Goal: Task Accomplishment & Management: Use online tool/utility

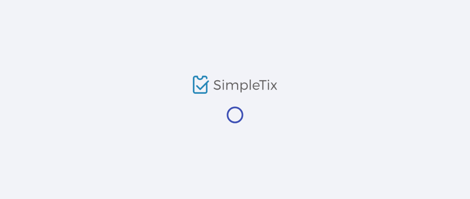
scroll to position [30, 0]
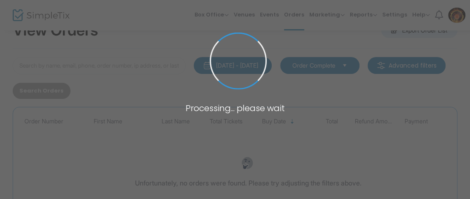
scroll to position [30, 0]
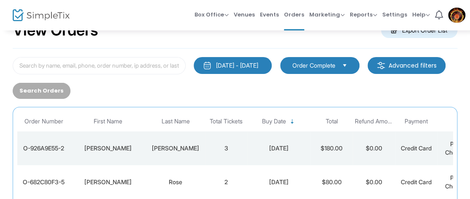
click at [218, 40] on div "View Orders Export Order List" at bounding box center [235, 31] width 444 height 36
click at [221, 38] on div "View Orders Export Order List" at bounding box center [235, 31] width 444 height 36
click at [371, 11] on span "Reports" at bounding box center [362, 15] width 27 height 8
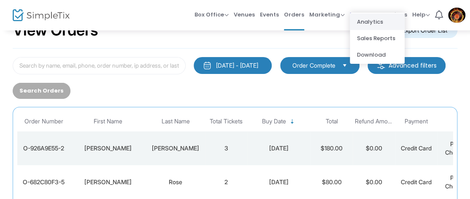
click at [371, 21] on li "Analytics" at bounding box center [376, 21] width 55 height 16
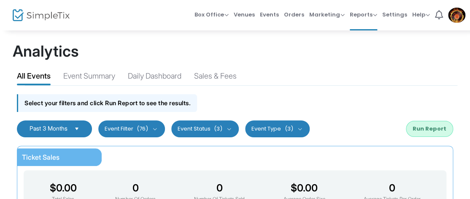
scroll to position [30, 0]
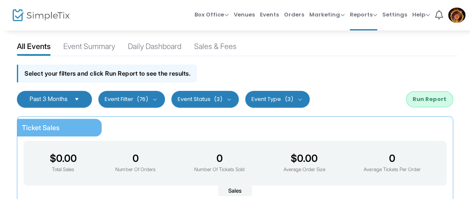
click at [80, 98] on span "Select" at bounding box center [77, 99] width 14 height 14
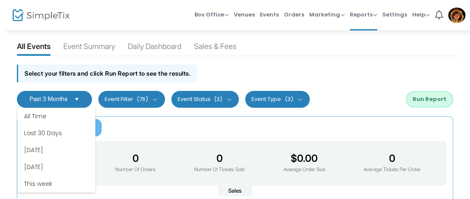
scroll to position [51, 0]
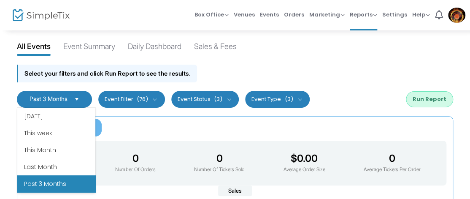
click at [60, 183] on li "Past 3 Months" at bounding box center [56, 183] width 78 height 17
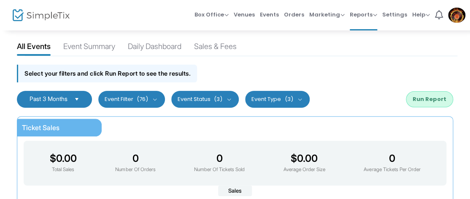
click at [153, 140] on div "$0.00 Total Sales 0 Number Of Orders 0 Number Of Tickets Sold $0.00 Average Ord…" at bounding box center [235, 162] width 422 height 45
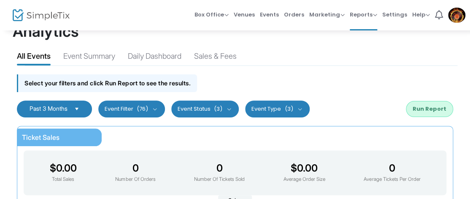
scroll to position [5, 0]
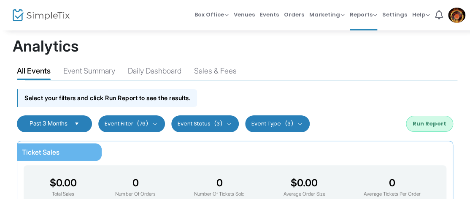
click at [147, 117] on button "Event Filter (76)" at bounding box center [131, 123] width 67 height 17
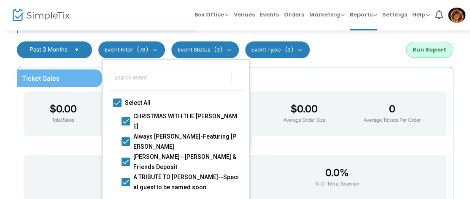
scroll to position [20, 0]
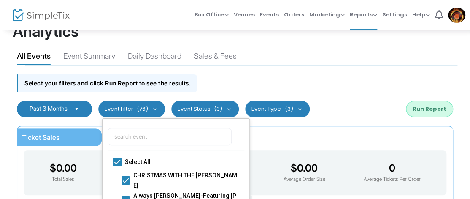
click at [325, 131] on div "Ticket Sales $0.00 Total Sales 0 Number Of Orders 0 Number Of Tickets Sold $0.0…" at bounding box center [235, 201] width 436 height 150
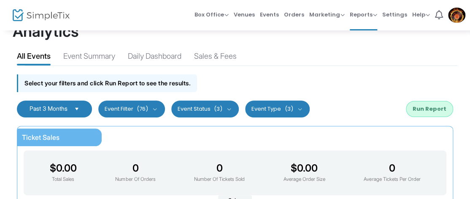
scroll to position [49, 0]
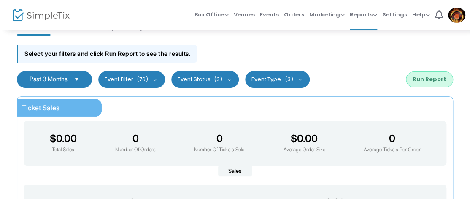
click at [421, 83] on button "Run Report" at bounding box center [429, 79] width 47 height 16
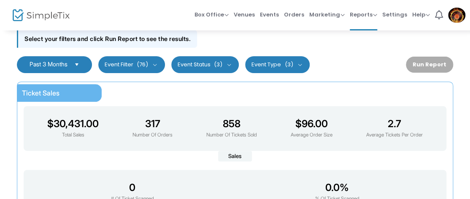
scroll to position [35, 0]
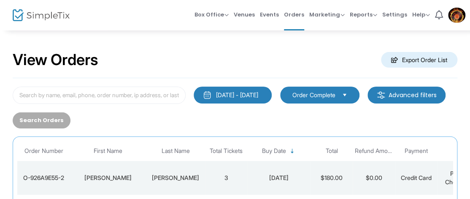
click at [345, 46] on div "View Orders Export Order List" at bounding box center [235, 60] width 444 height 36
click at [178, 47] on div "View Orders Export Order List" at bounding box center [235, 60] width 444 height 36
click at [342, 11] on span "Marketing" at bounding box center [326, 15] width 35 height 8
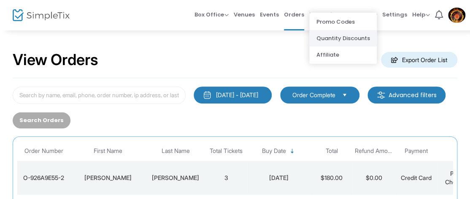
click at [360, 44] on li "Quantity Discounts" at bounding box center [342, 38] width 67 height 16
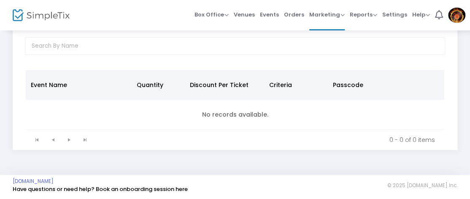
scroll to position [1, 0]
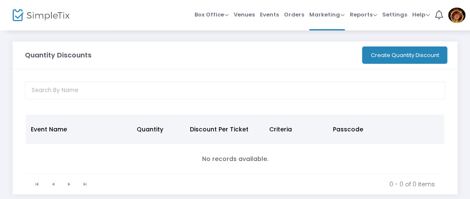
click at [386, 55] on button "Create Quantity Discount" at bounding box center [404, 54] width 85 height 17
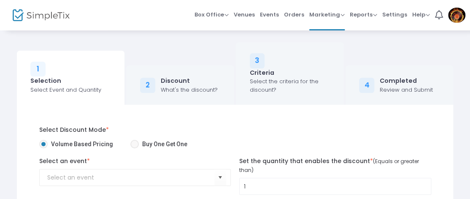
scroll to position [1, 0]
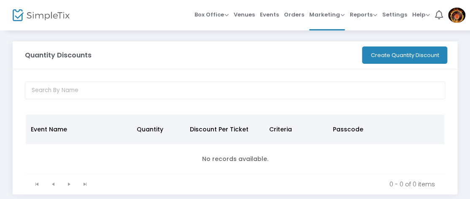
click at [163, 52] on div "Quantity Discounts" at bounding box center [175, 54] width 308 height 27
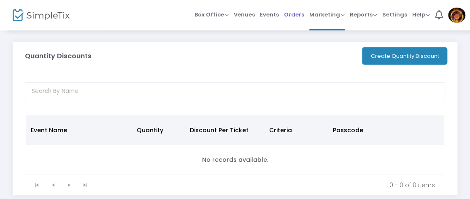
click at [298, 15] on span "Orders" at bounding box center [294, 14] width 20 height 21
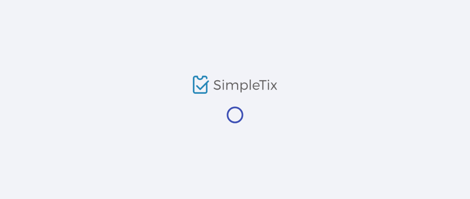
scroll to position [15, 0]
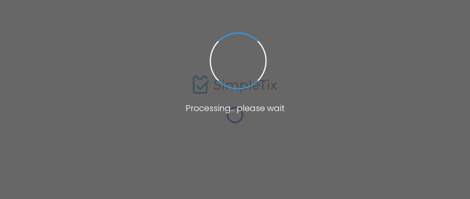
scroll to position [15, 0]
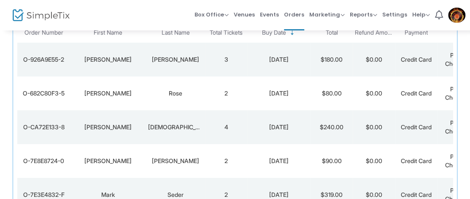
scroll to position [148, 0]
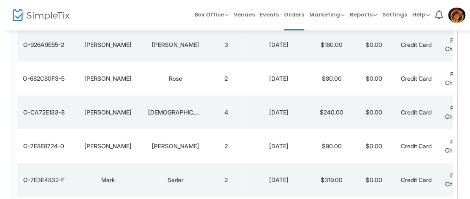
scroll to position [177, 0]
